Goal: Task Accomplishment & Management: Manage account settings

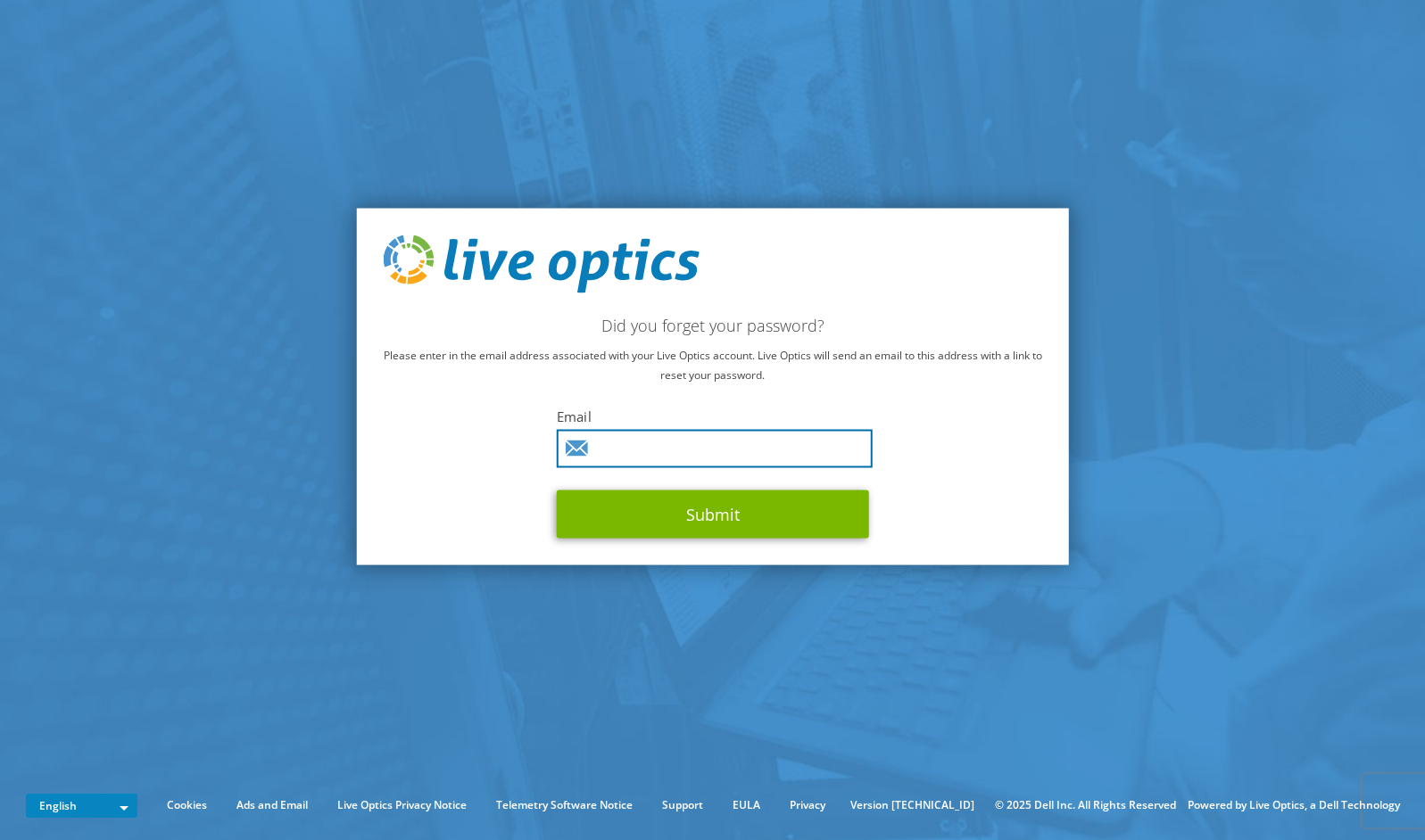
click at [709, 454] on input "text" at bounding box center [714, 449] width 315 height 39
type input "sourav.mandal@enoive.com"
click at [712, 515] on button "Submit" at bounding box center [713, 515] width 313 height 49
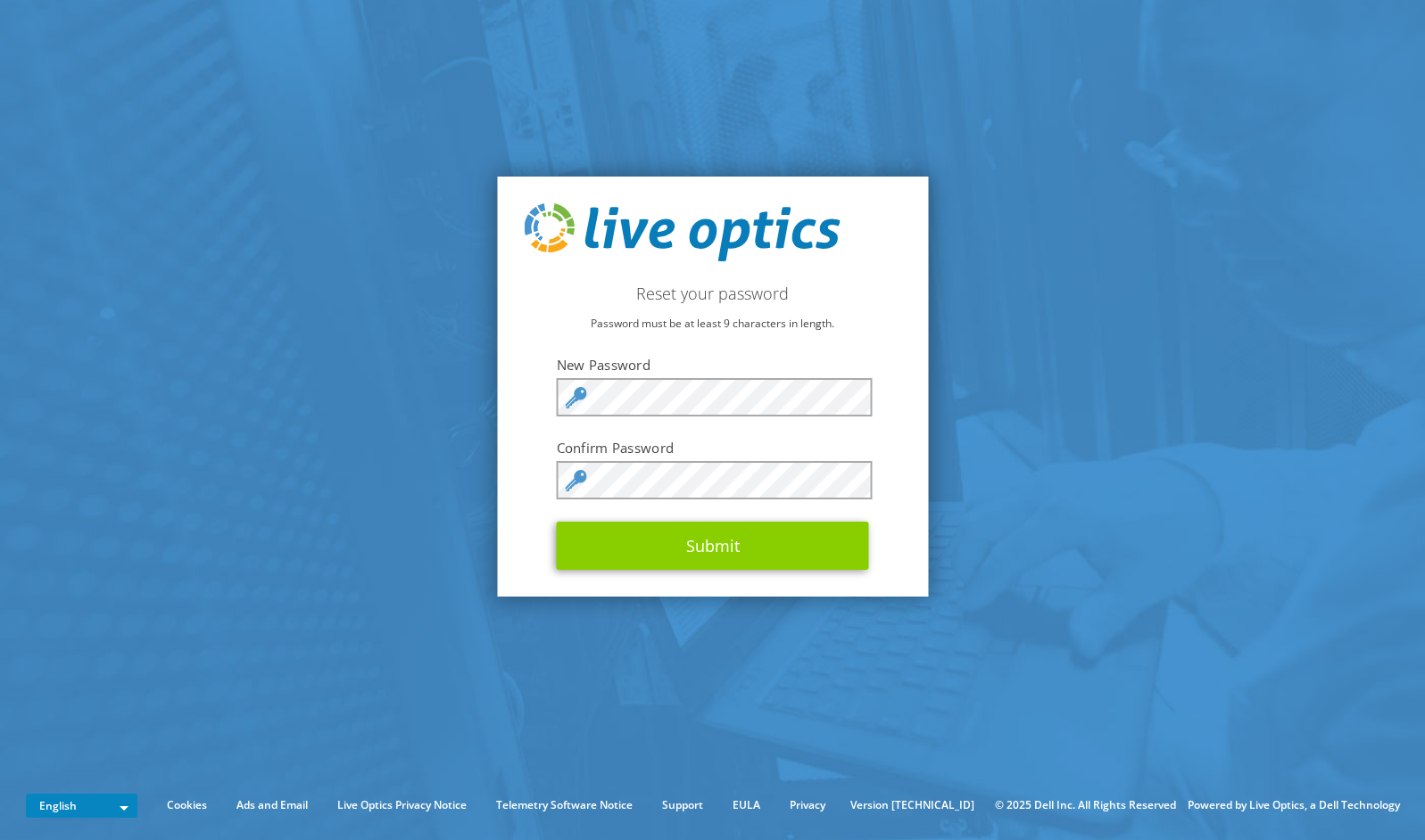
click at [695, 544] on button "Submit" at bounding box center [713, 546] width 313 height 49
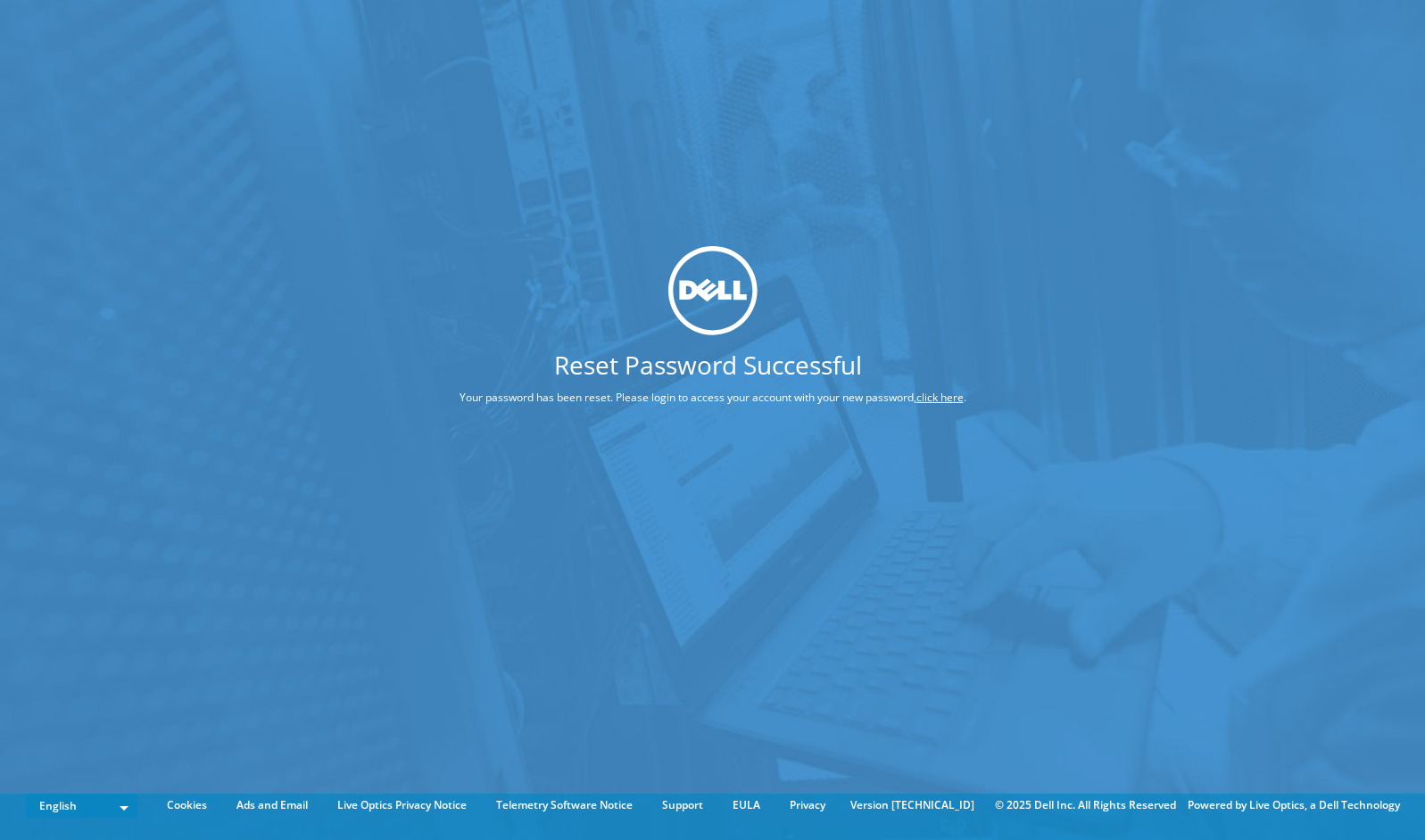
click at [958, 398] on link "click here" at bounding box center [940, 396] width 48 height 15
